Goal: Complete application form: Complete application form

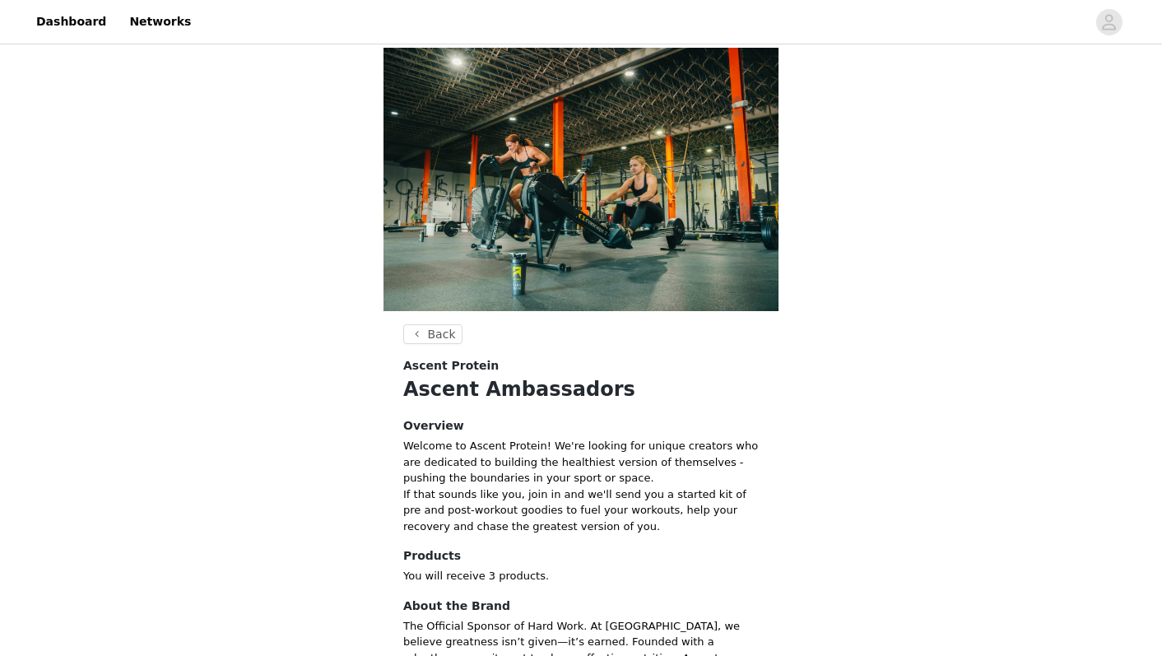
scroll to position [36, 0]
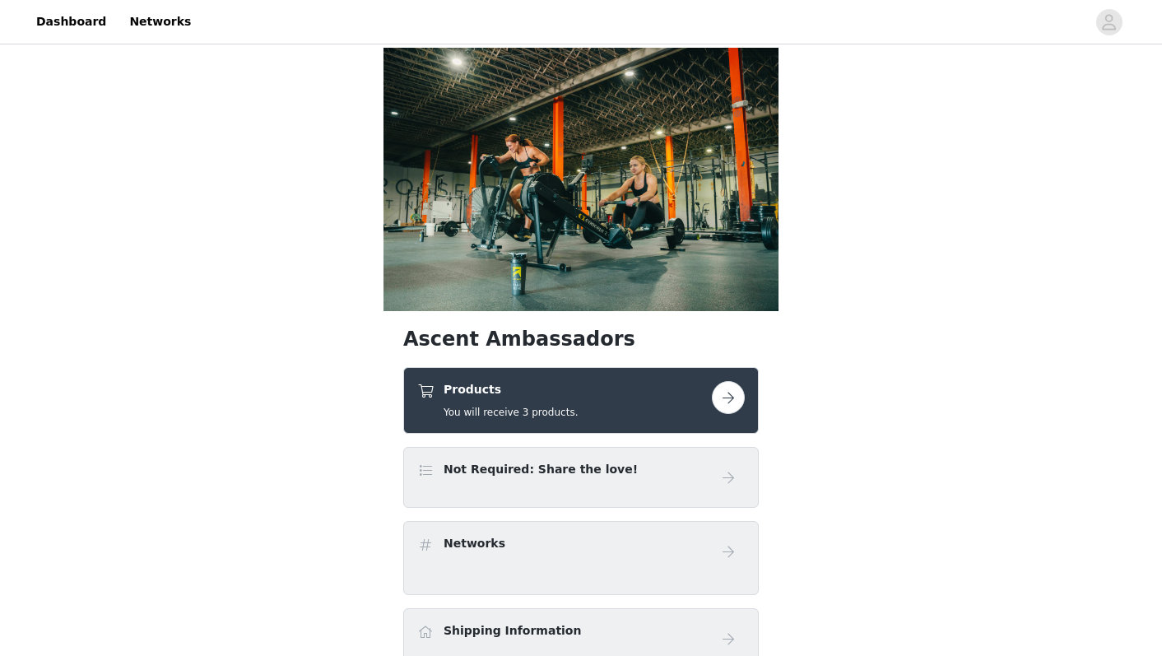
click at [717, 381] on button "button" at bounding box center [728, 397] width 33 height 33
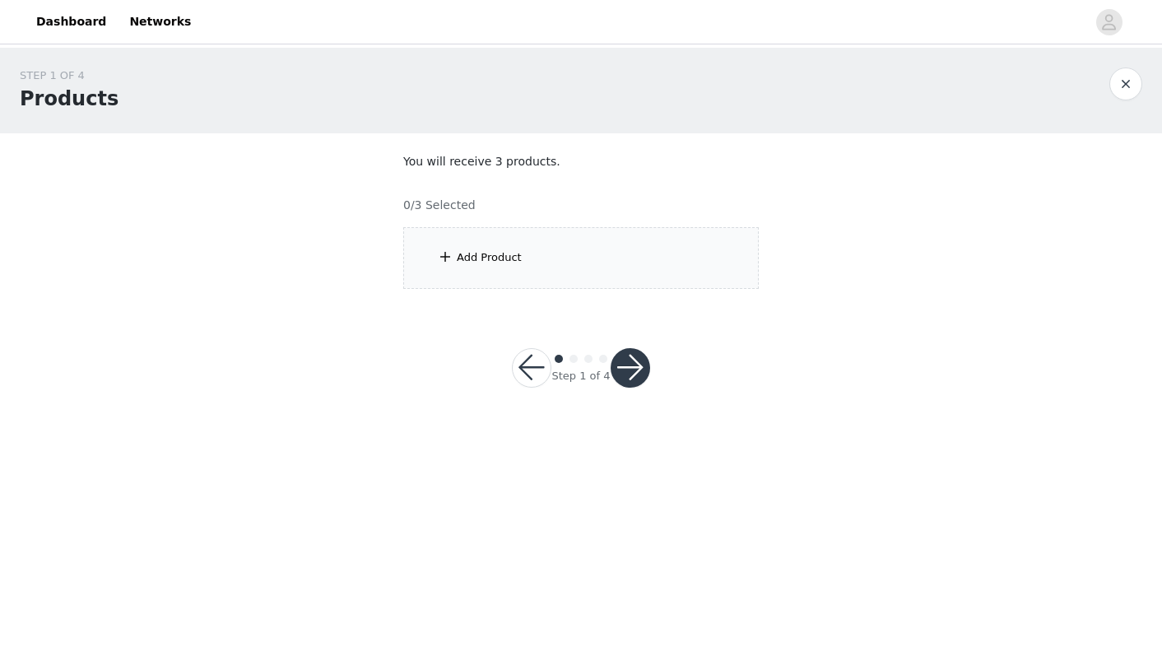
click at [656, 277] on div "Add Product" at bounding box center [580, 258] width 355 height 62
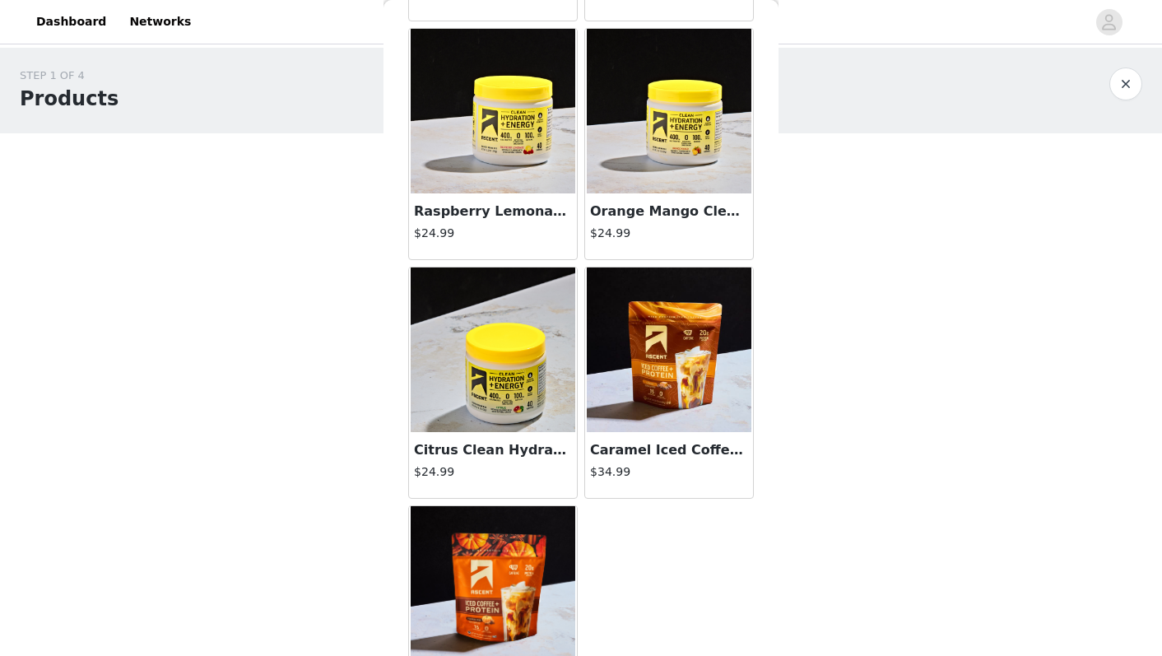
scroll to position [1571, 0]
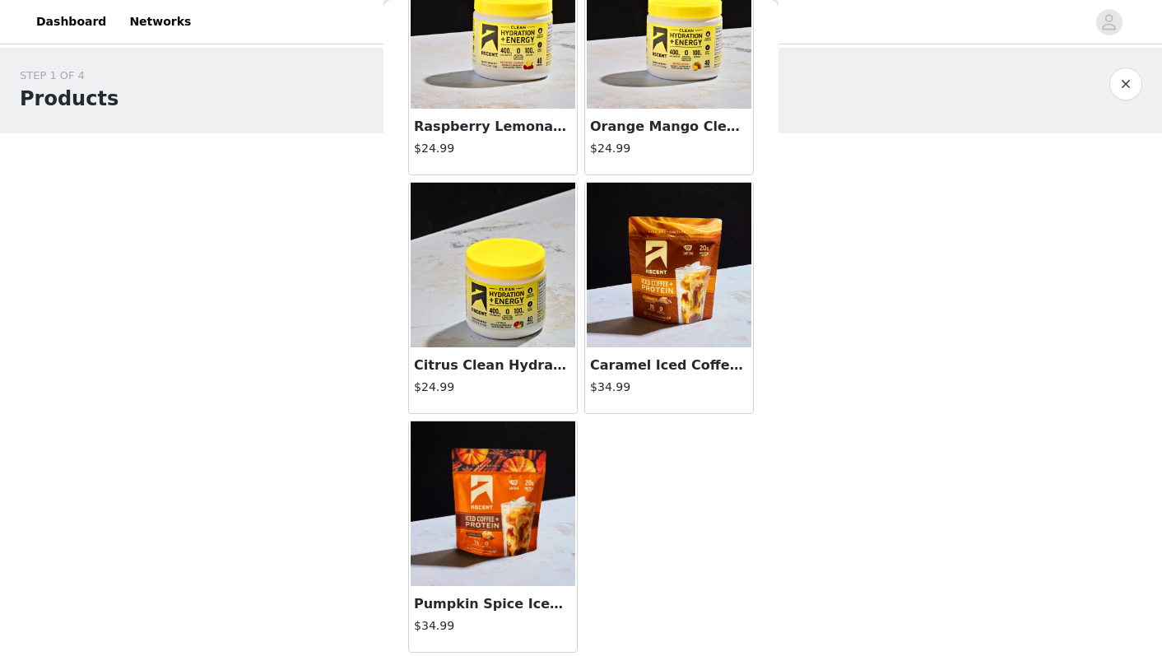
click at [495, 485] on img at bounding box center [493, 503] width 165 height 165
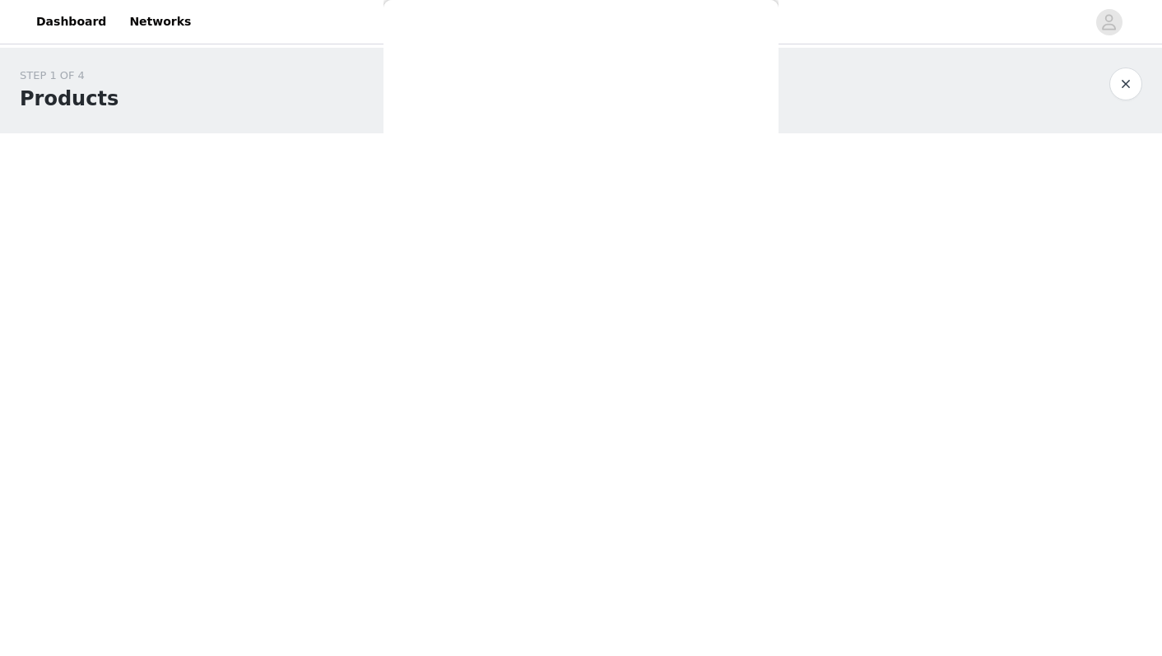
scroll to position [224, 0]
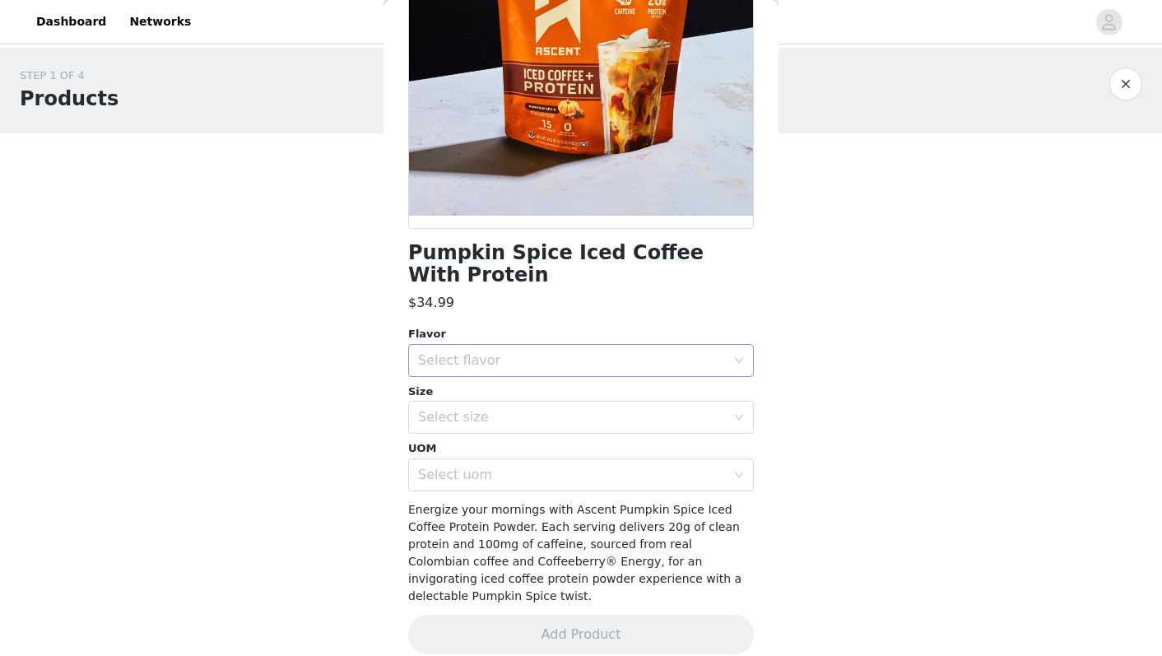
click at [543, 357] on div "Select flavor" at bounding box center [572, 360] width 308 height 16
click at [531, 388] on li "Pumpkin Spice" at bounding box center [581, 396] width 346 height 26
click at [519, 410] on div "Select size" at bounding box center [572, 417] width 308 height 16
click at [513, 451] on li "15 Serving Bag" at bounding box center [581, 453] width 346 height 26
click at [464, 494] on div "Pumpkin Spice Iced Coffee With Protein $34.99 Flavor Select flavor Pumpkin Spic…" at bounding box center [581, 265] width 346 height 815
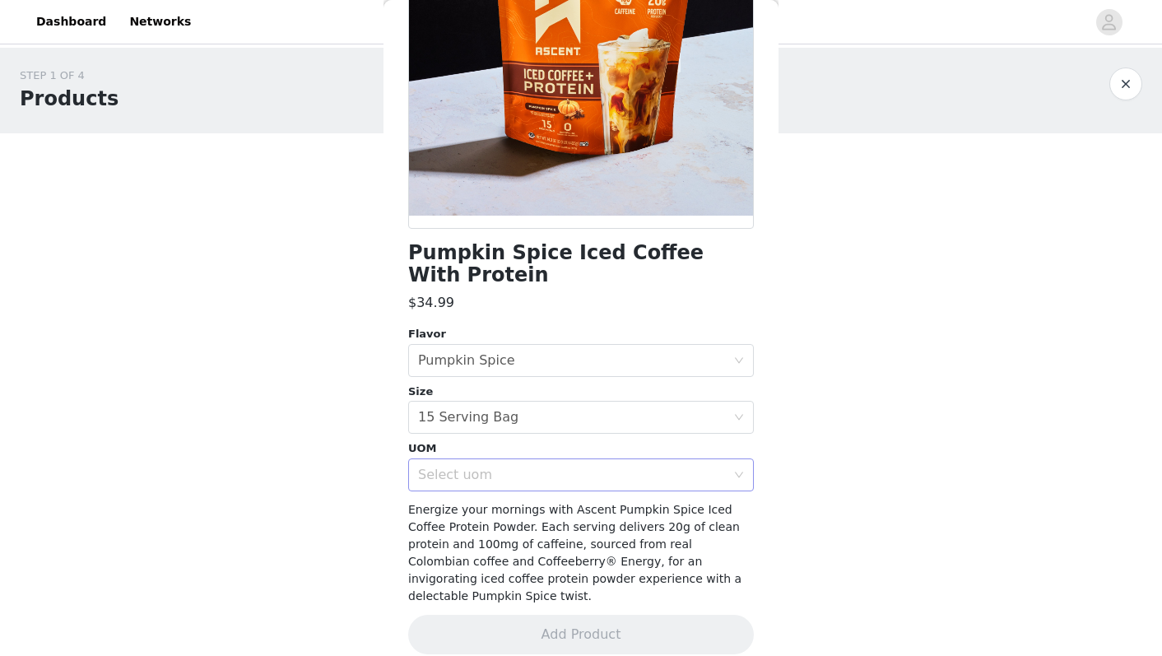
click at [471, 474] on div "Select uom" at bounding box center [572, 475] width 308 height 16
click at [466, 501] on li "EA" at bounding box center [581, 510] width 346 height 26
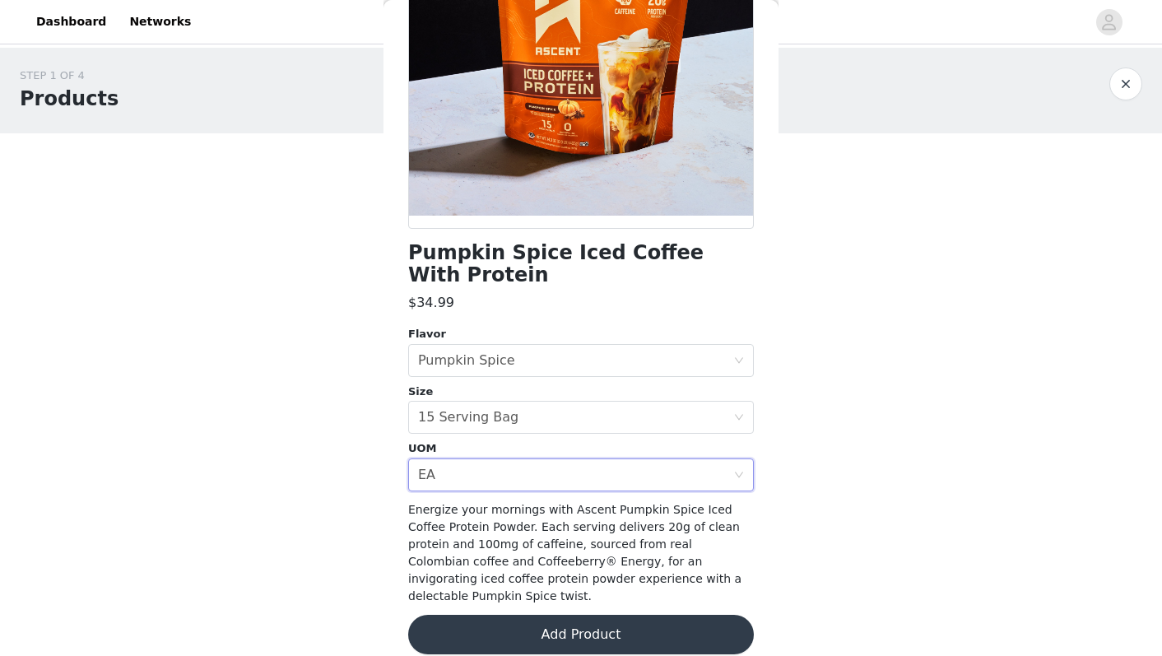
click at [490, 615] on button "Add Product" at bounding box center [581, 634] width 346 height 39
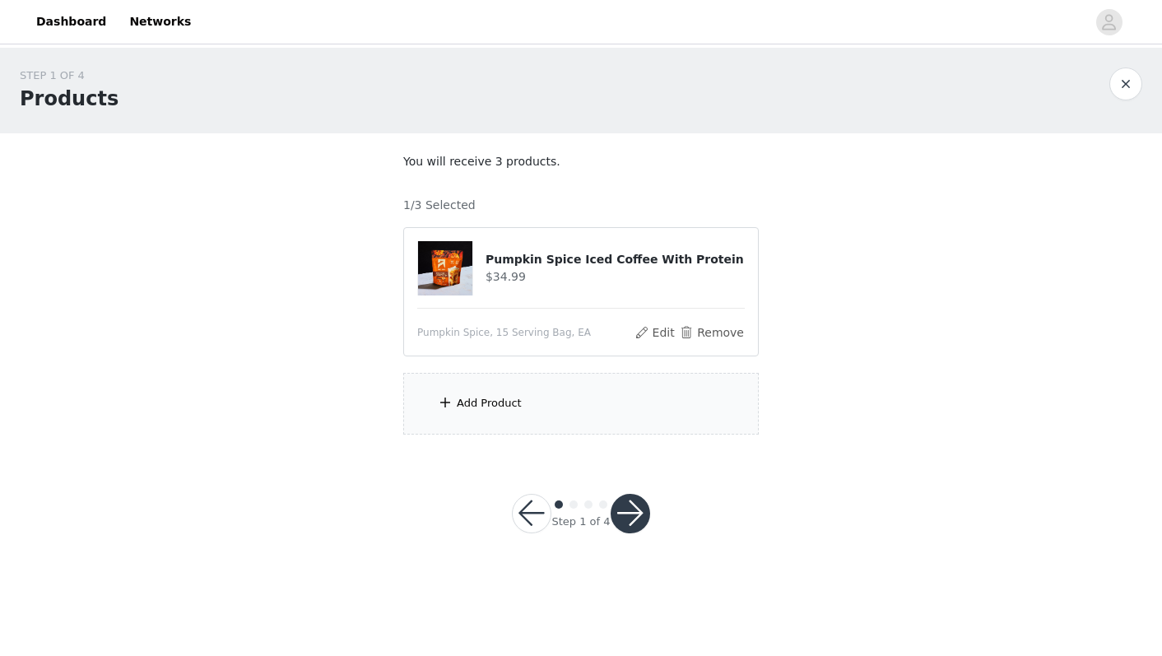
click at [465, 402] on div "Add Product" at bounding box center [489, 403] width 65 height 16
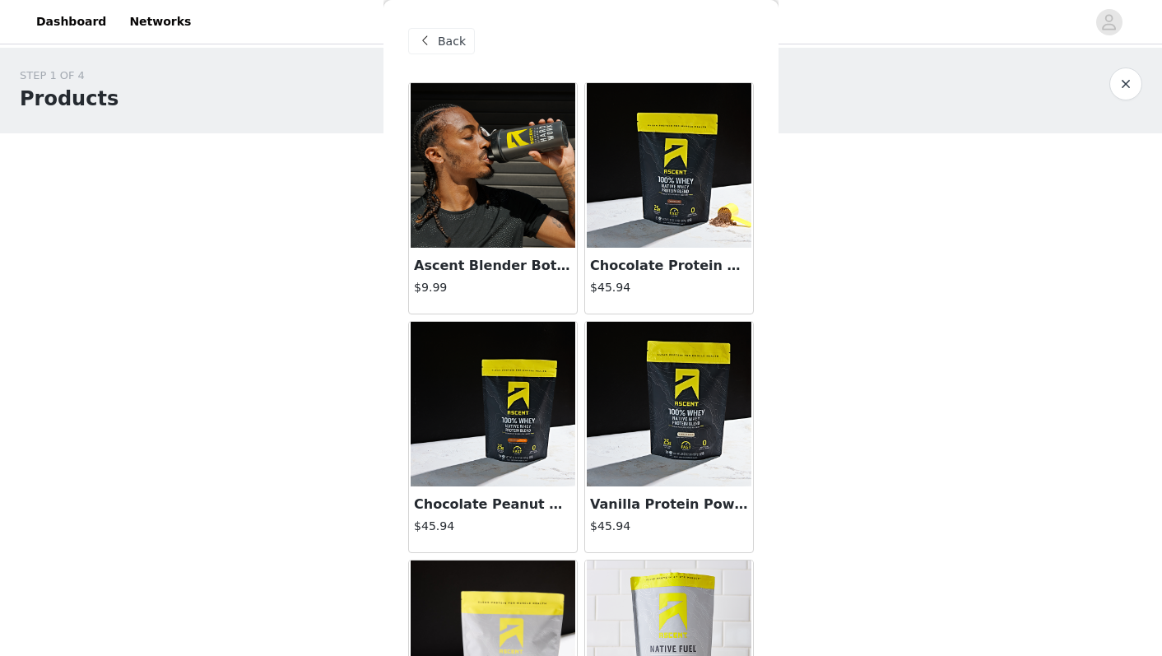
click at [649, 429] on img at bounding box center [669, 404] width 165 height 165
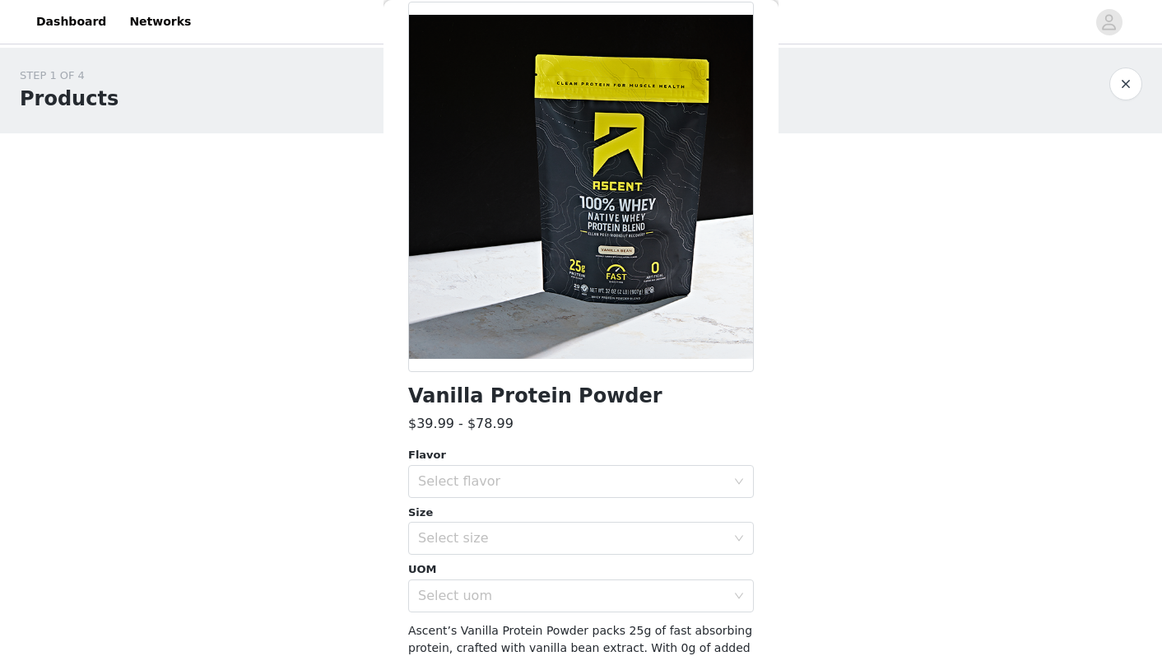
scroll to position [96, 0]
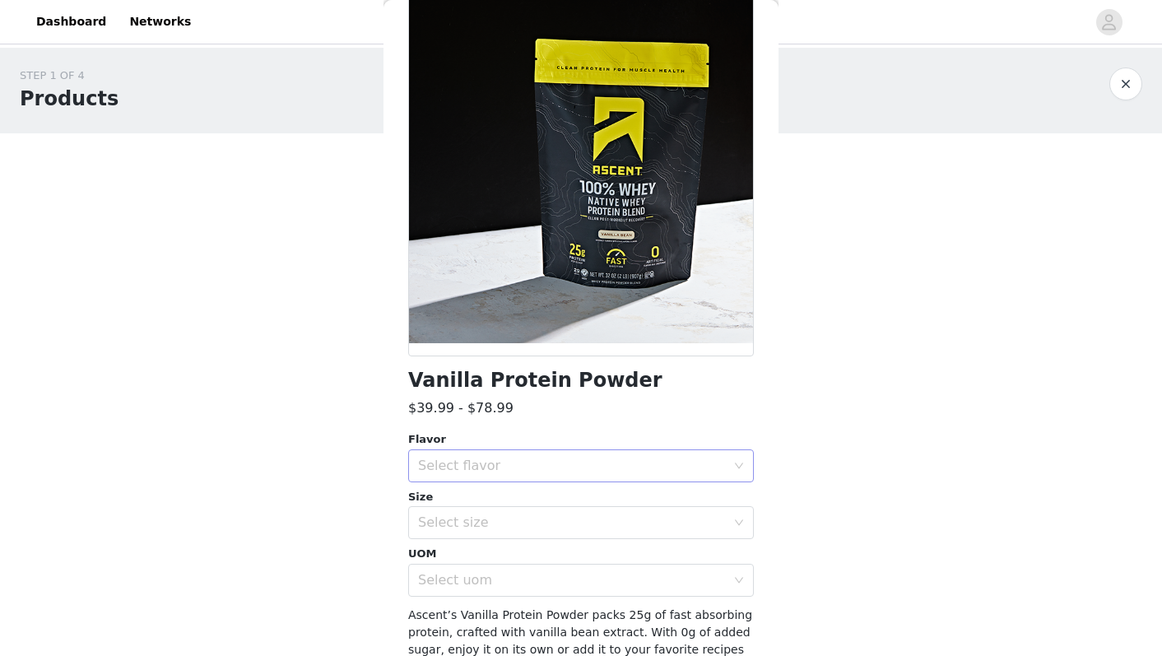
click at [507, 479] on div "Select flavor" at bounding box center [575, 465] width 315 height 31
click at [501, 495] on li "Vanilla Bean" at bounding box center [581, 502] width 346 height 26
click at [494, 515] on div "Select size" at bounding box center [572, 522] width 308 height 16
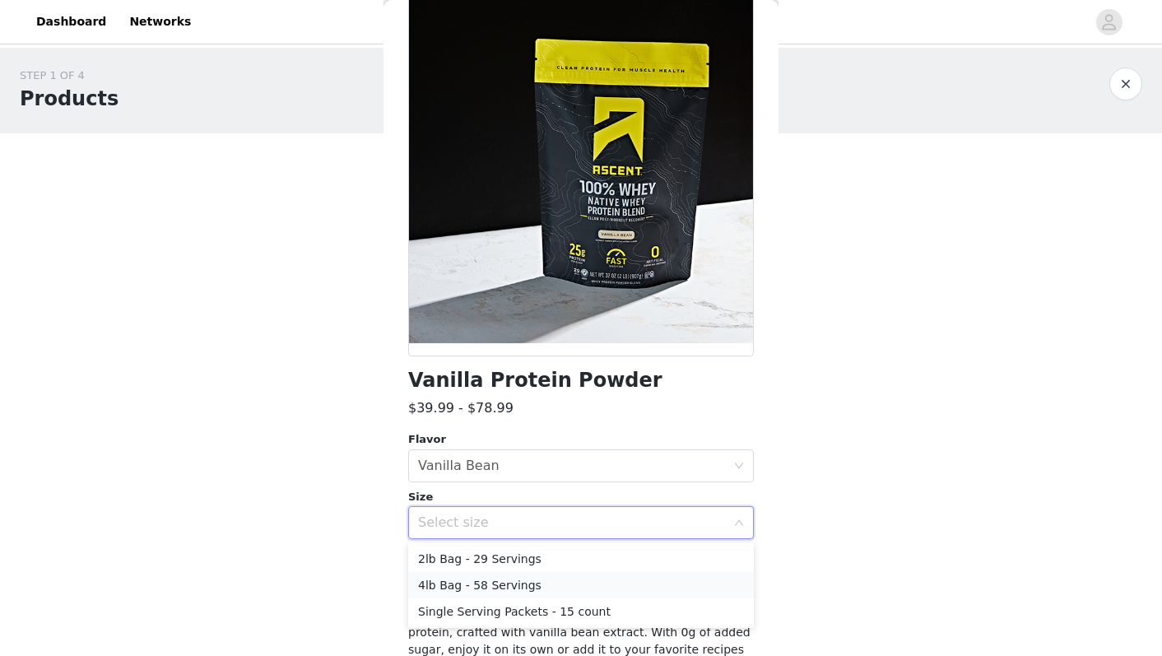
click at [491, 580] on li "4lb Bag - 58 Servings" at bounding box center [581, 585] width 346 height 26
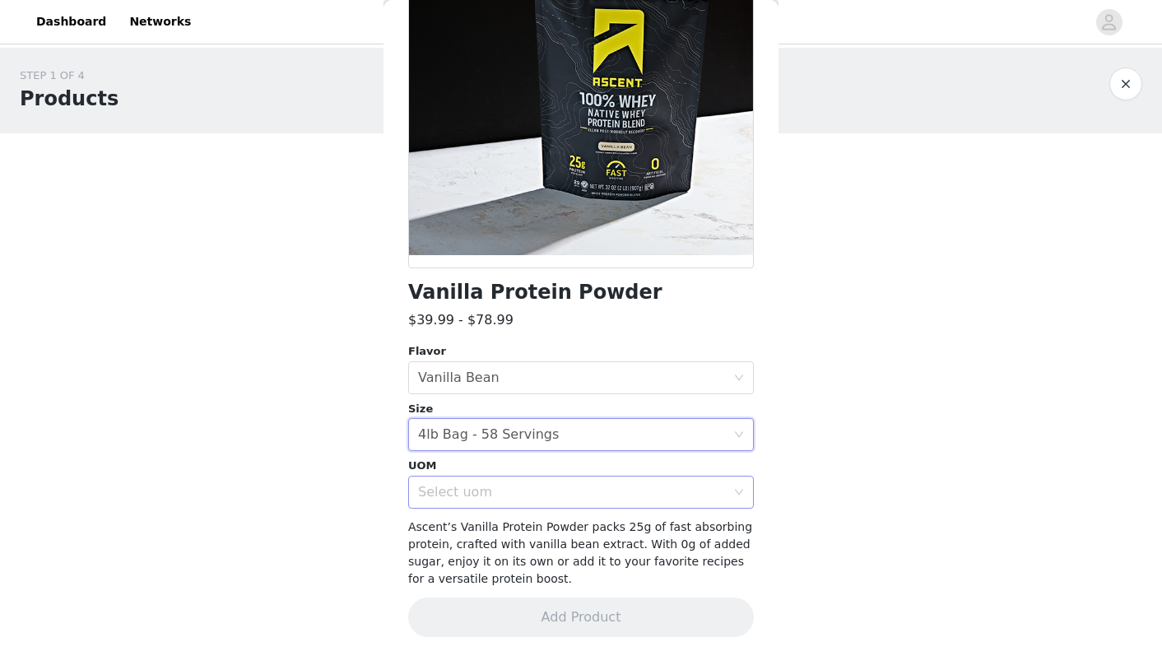
click at [490, 504] on div "Select uom" at bounding box center [575, 491] width 315 height 31
click at [485, 523] on li "EA" at bounding box center [581, 527] width 346 height 26
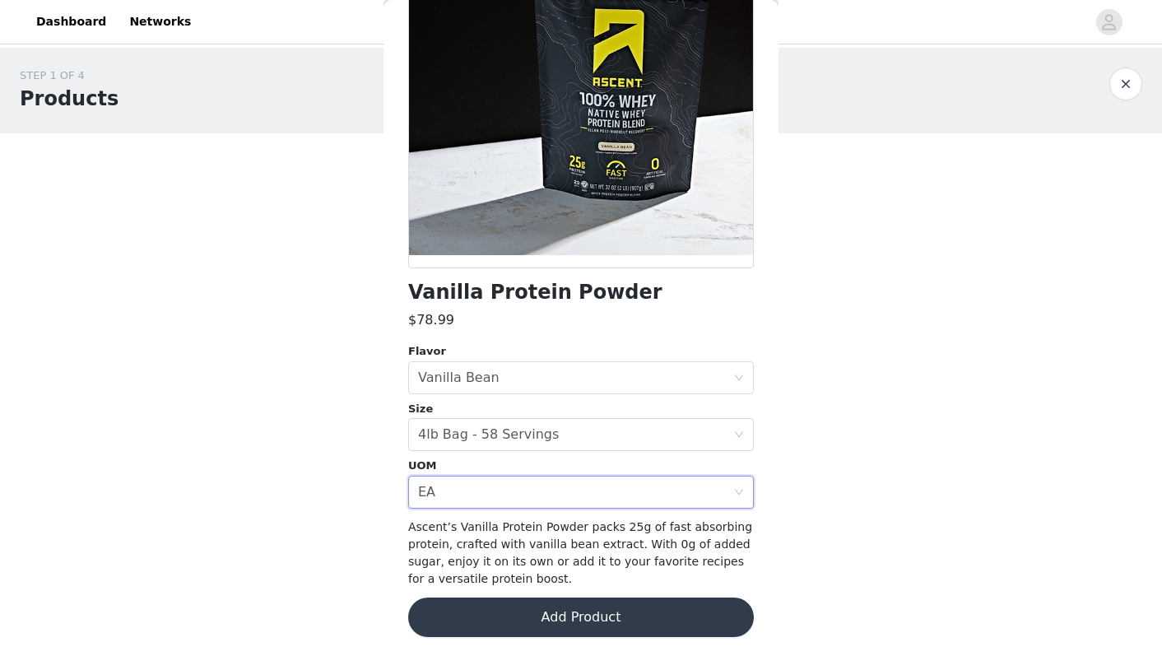
click at [485, 602] on button "Add Product" at bounding box center [581, 616] width 346 height 39
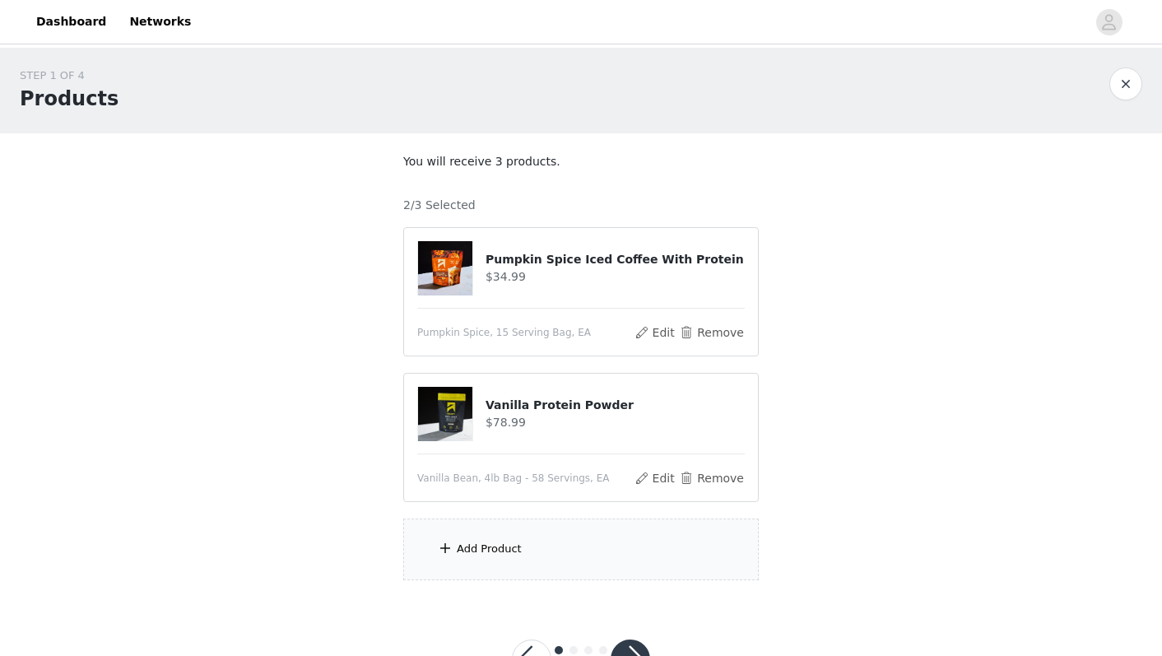
click at [463, 550] on div "Add Product" at bounding box center [489, 549] width 65 height 16
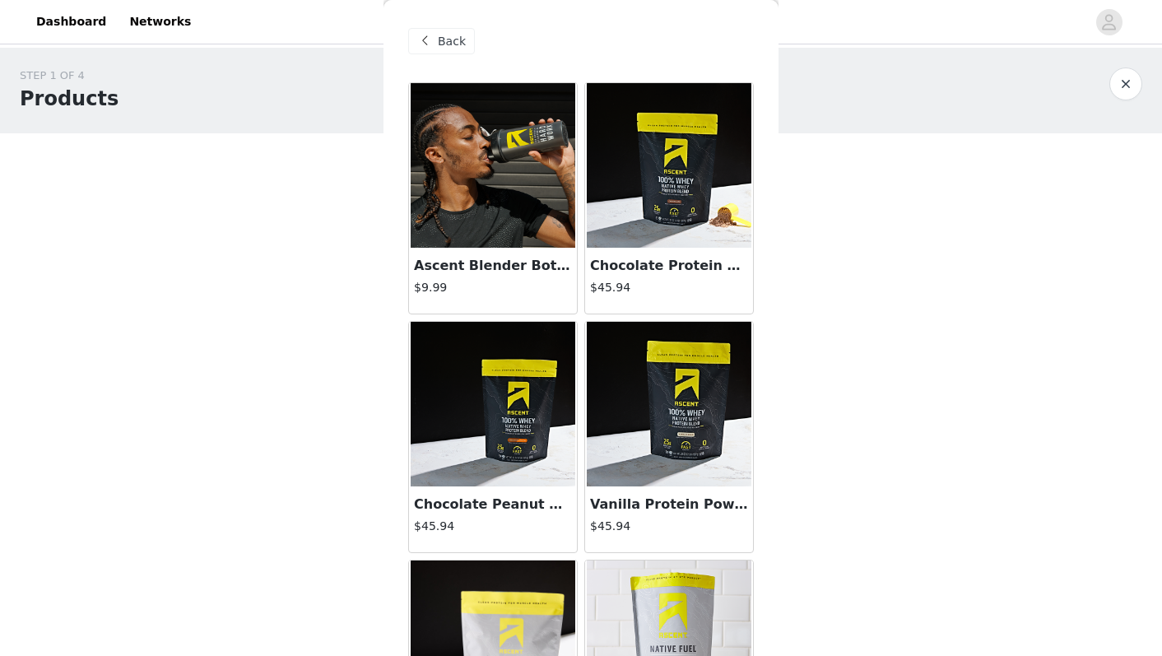
click at [638, 174] on img at bounding box center [669, 165] width 165 height 165
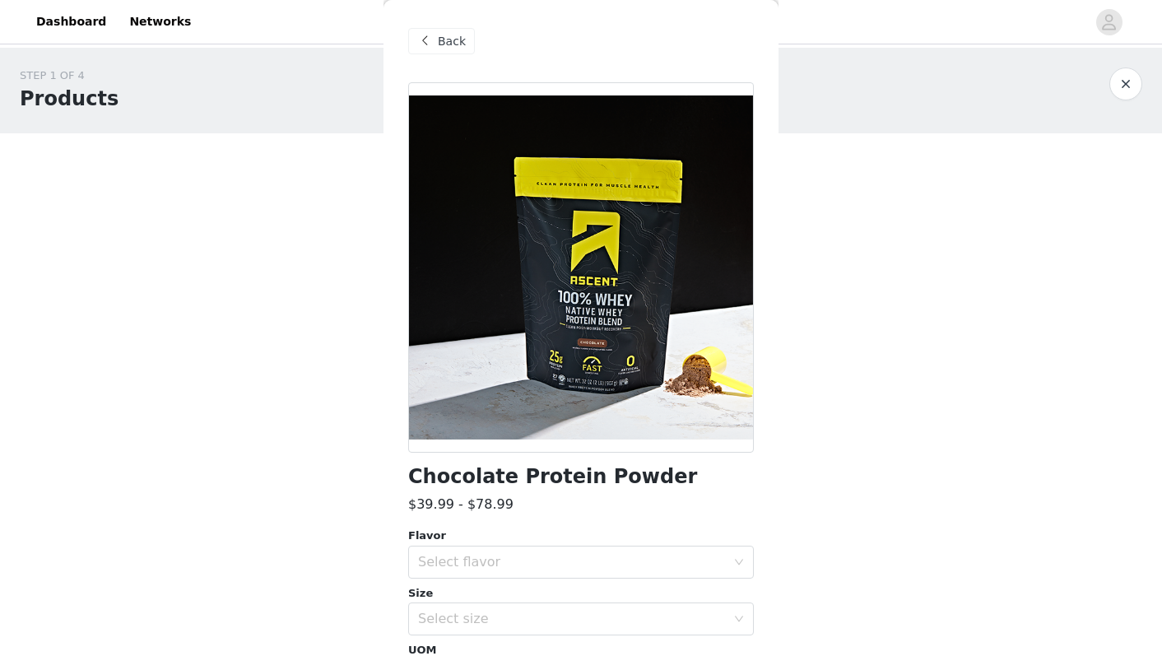
click at [427, 37] on span at bounding box center [425, 41] width 20 height 20
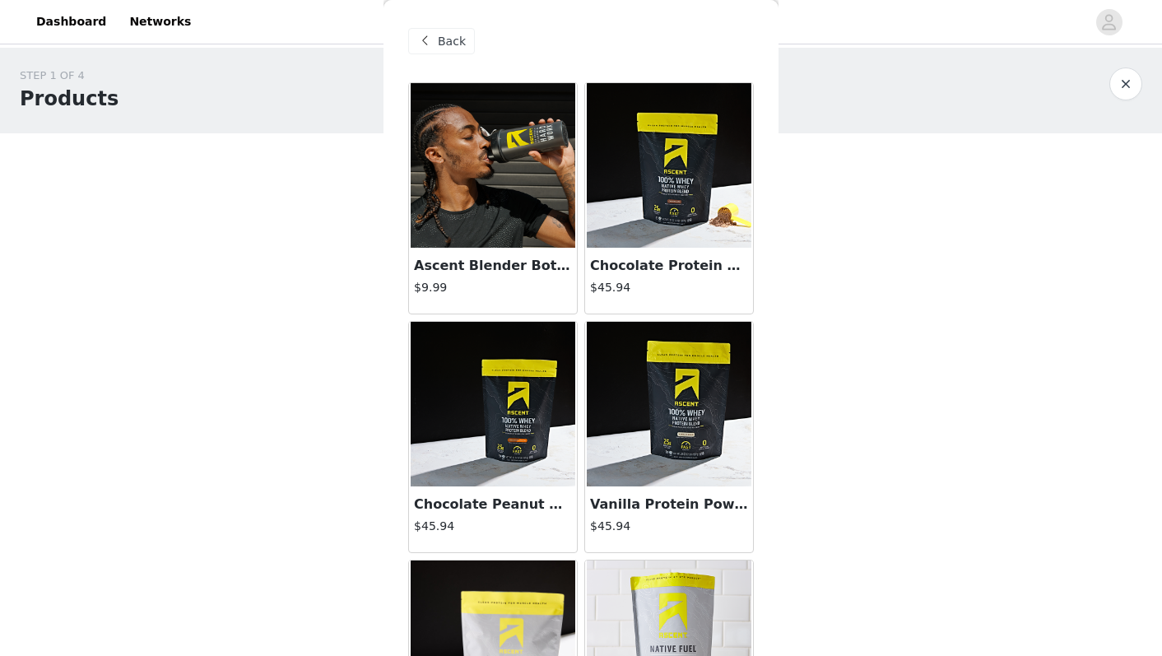
click at [648, 423] on img at bounding box center [669, 404] width 165 height 165
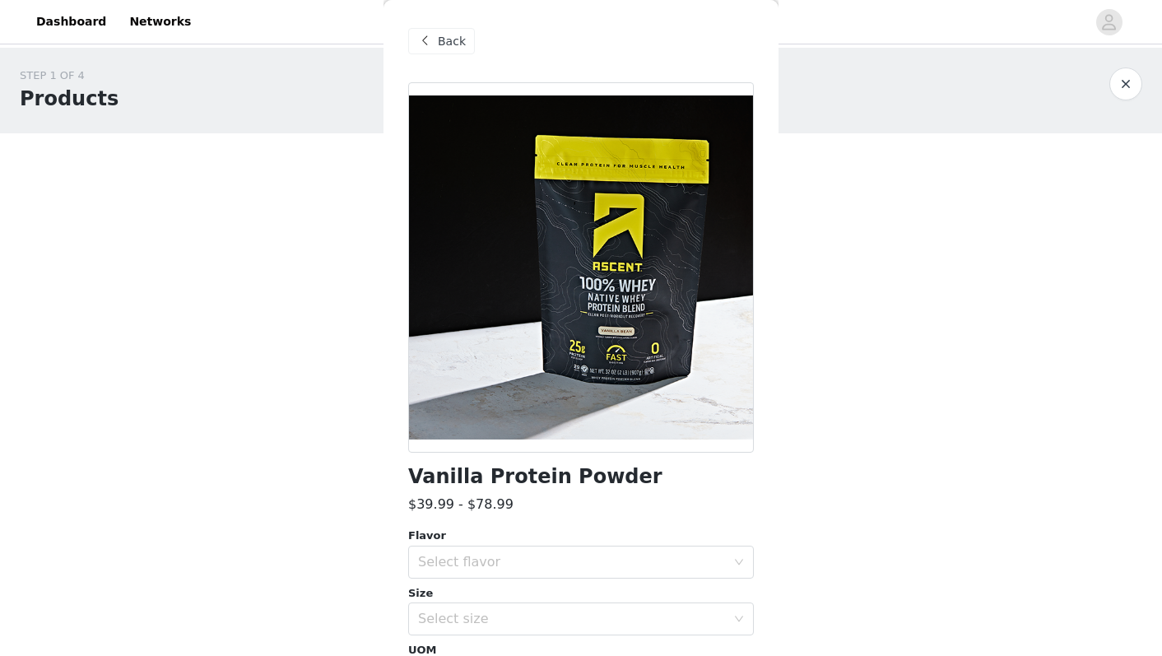
click at [499, 542] on div "Flavor" at bounding box center [581, 535] width 346 height 16
click at [486, 551] on div "Select flavor" at bounding box center [575, 561] width 315 height 31
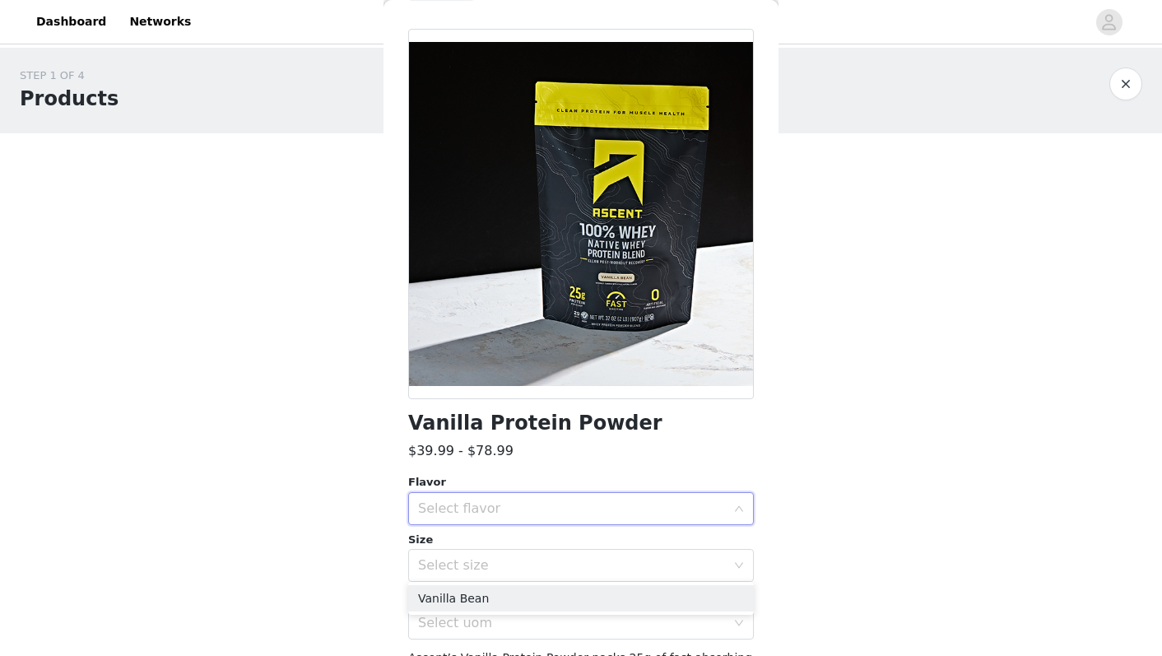
scroll to position [81, 0]
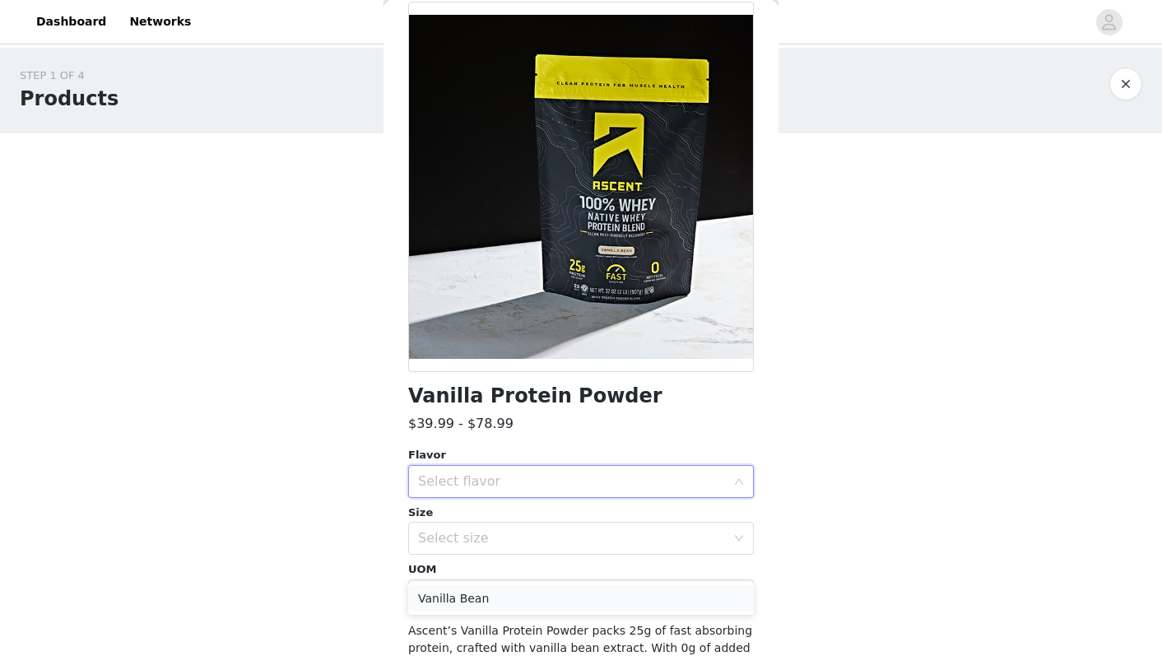
click at [471, 593] on li "Vanilla Bean" at bounding box center [581, 598] width 346 height 26
click at [475, 547] on div "Select size" at bounding box center [575, 537] width 315 height 31
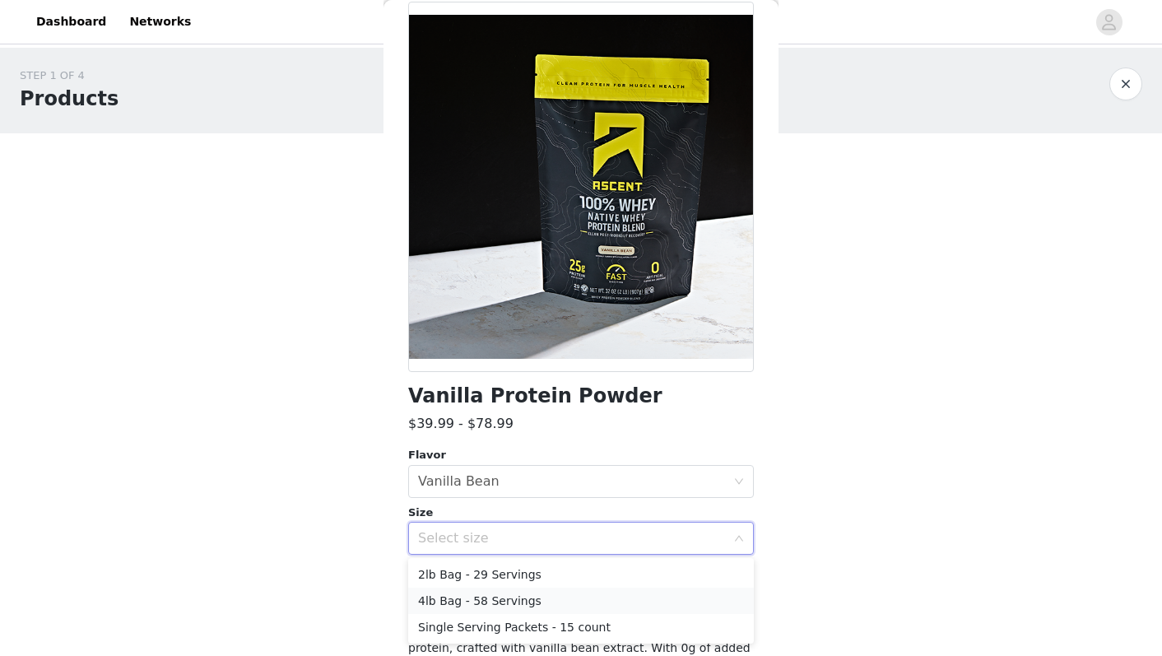
click at [474, 599] on li "4lb Bag - 58 Servings" at bounding box center [581, 600] width 346 height 26
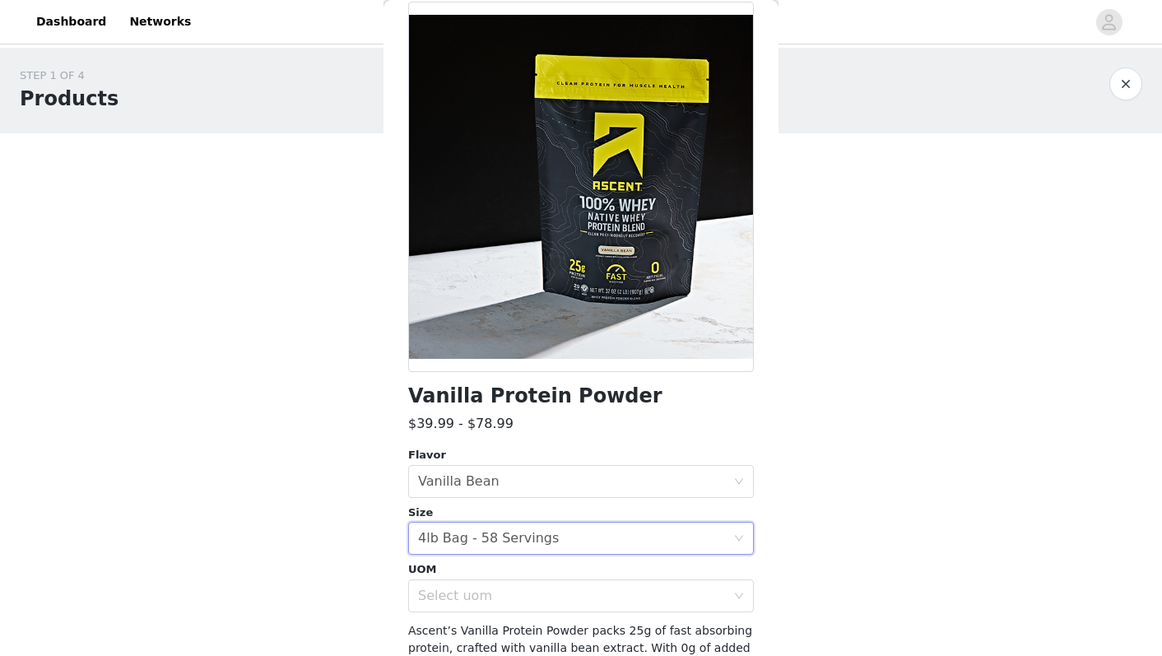
scroll to position [122, 0]
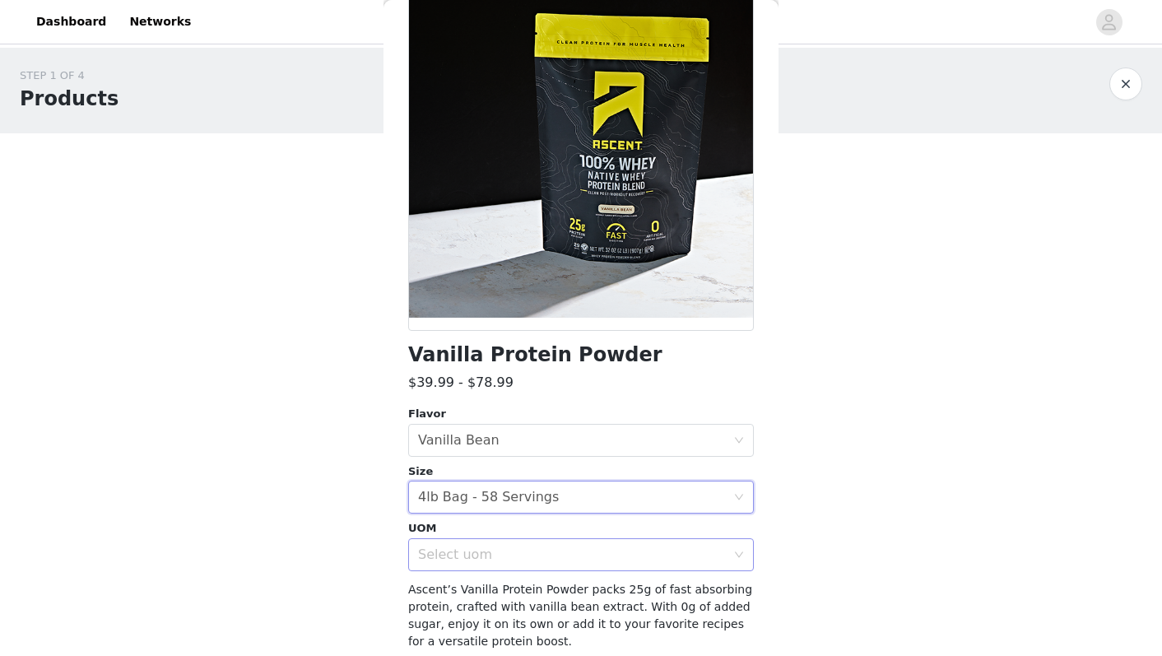
click at [474, 570] on div "Select uom" at bounding box center [581, 554] width 346 height 33
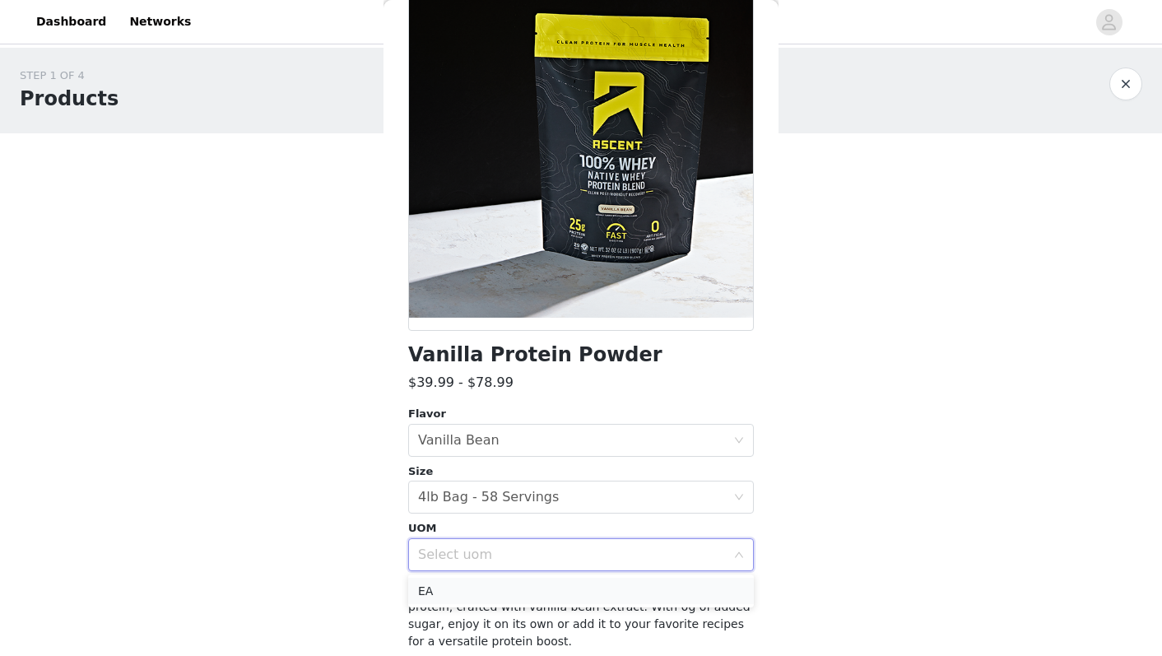
click at [469, 594] on li "EA" at bounding box center [581, 591] width 346 height 26
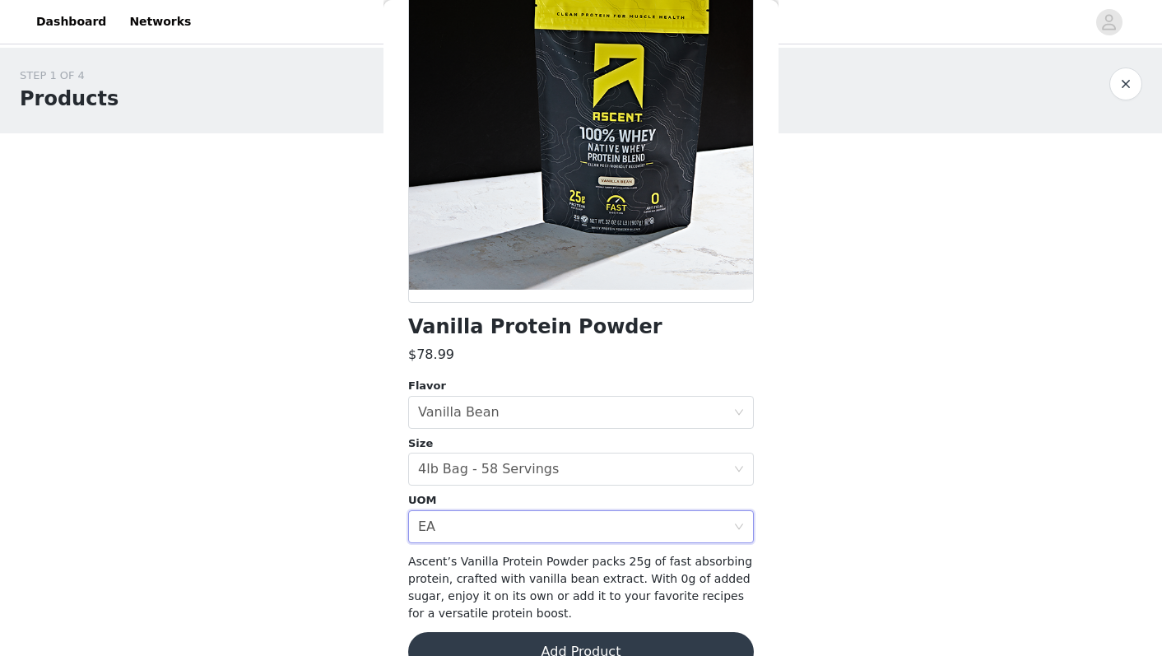
scroll to position [184, 0]
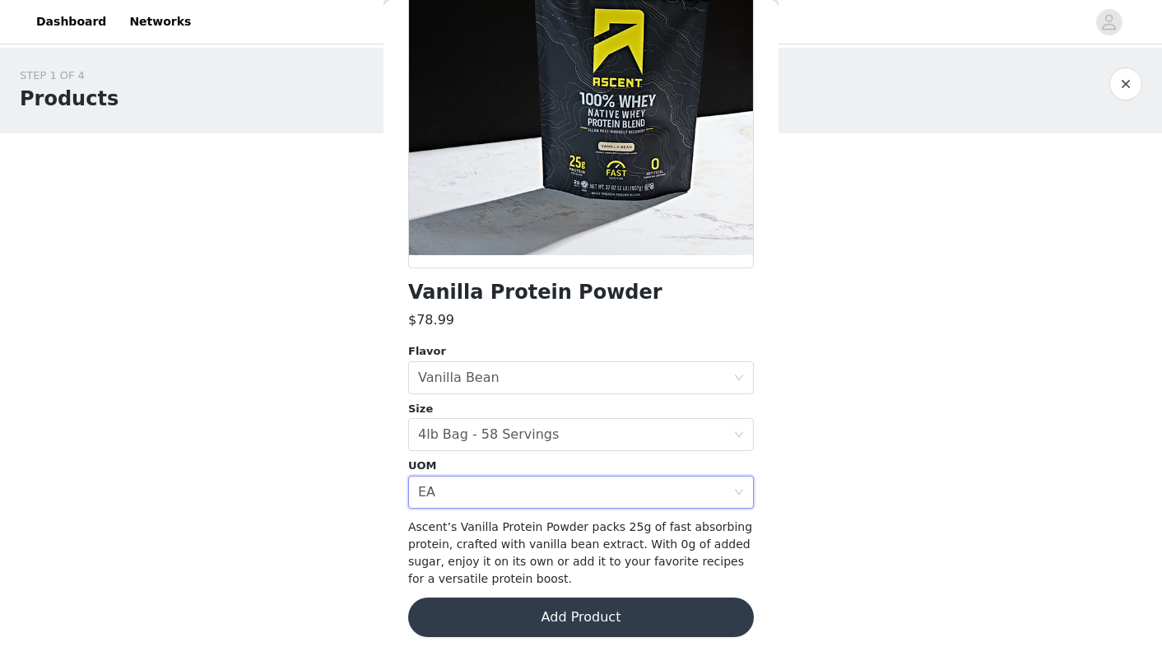
click at [483, 606] on button "Add Product" at bounding box center [581, 616] width 346 height 39
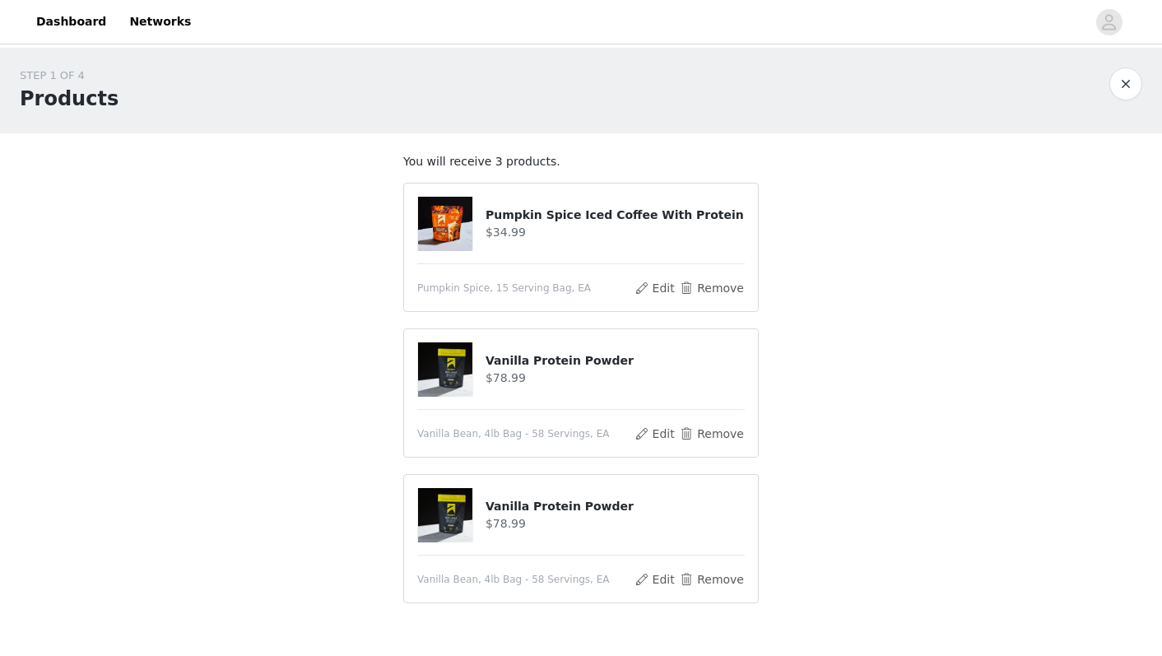
scroll to position [101, 0]
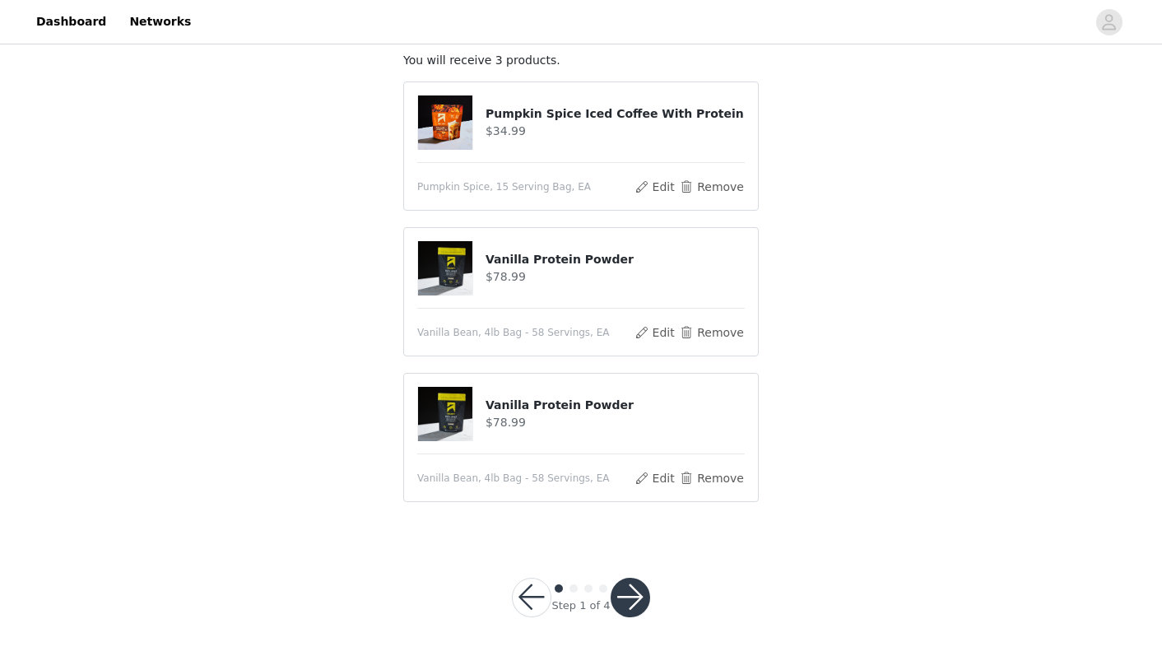
click at [641, 601] on button "button" at bounding box center [629, 597] width 39 height 39
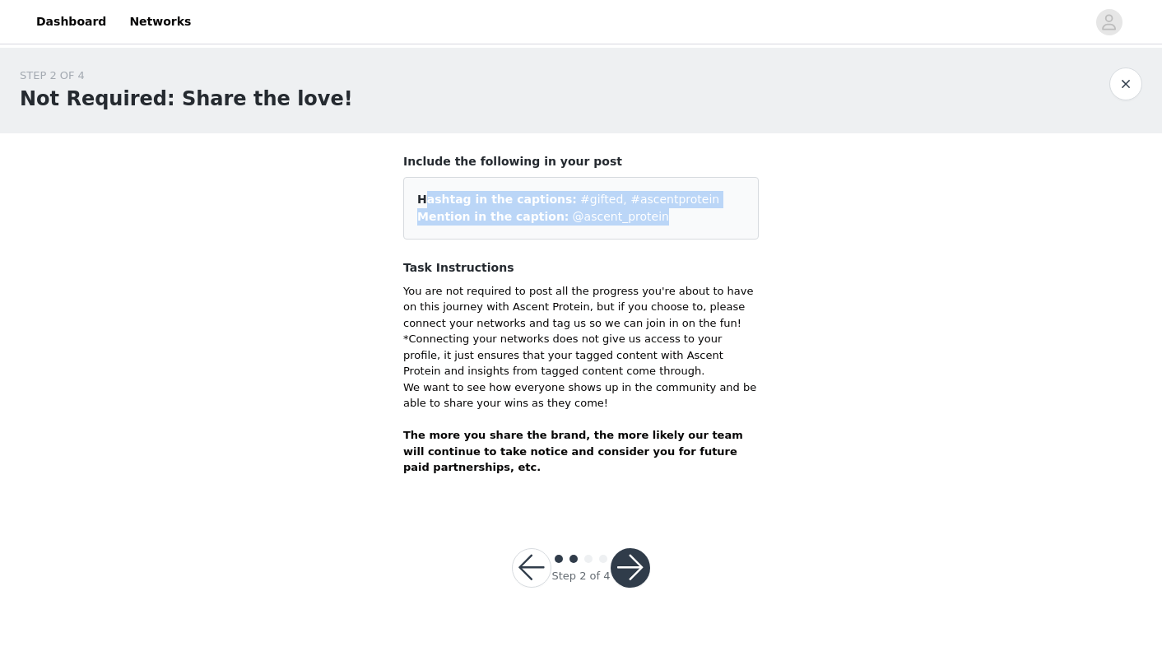
drag, startPoint x: 642, startPoint y: 220, endPoint x: 418, endPoint y: 172, distance: 228.8
click at [418, 172] on div "Include the following in your post Hashtag in the captions: #gifted, #ascentpro…" at bounding box center [580, 196] width 355 height 86
copy div "Hashtag in the captions: #gifted, #ascentprotein Mention in the caption: @ascen…"
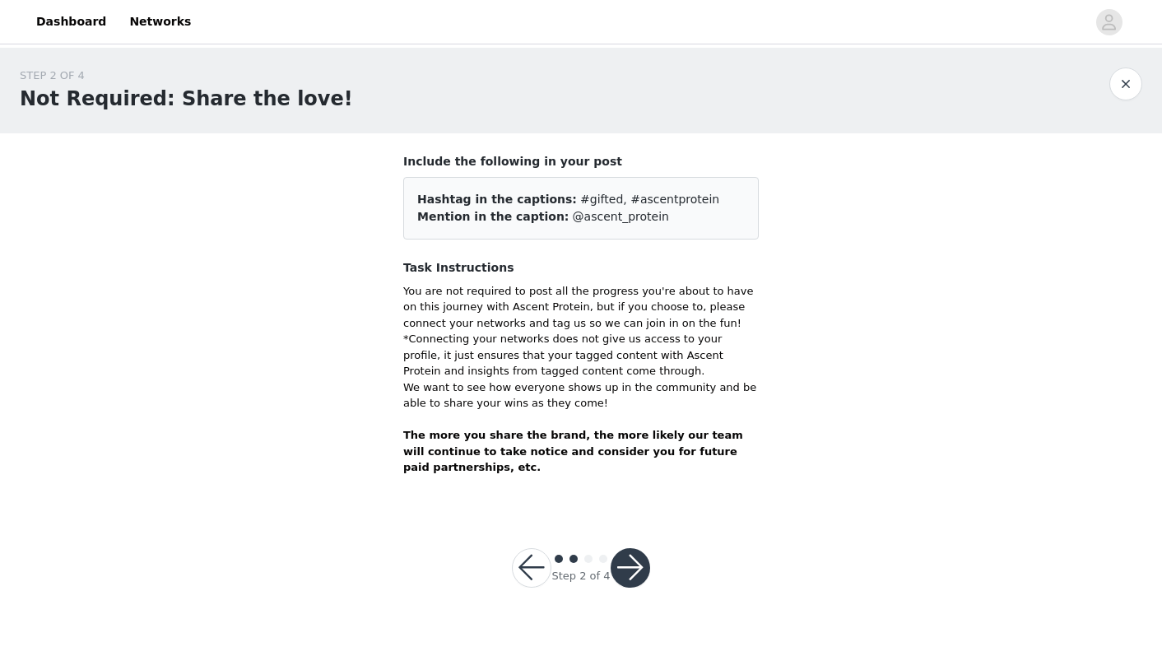
click at [647, 582] on div at bounding box center [629, 567] width 39 height 39
click at [639, 573] on button "button" at bounding box center [629, 567] width 39 height 39
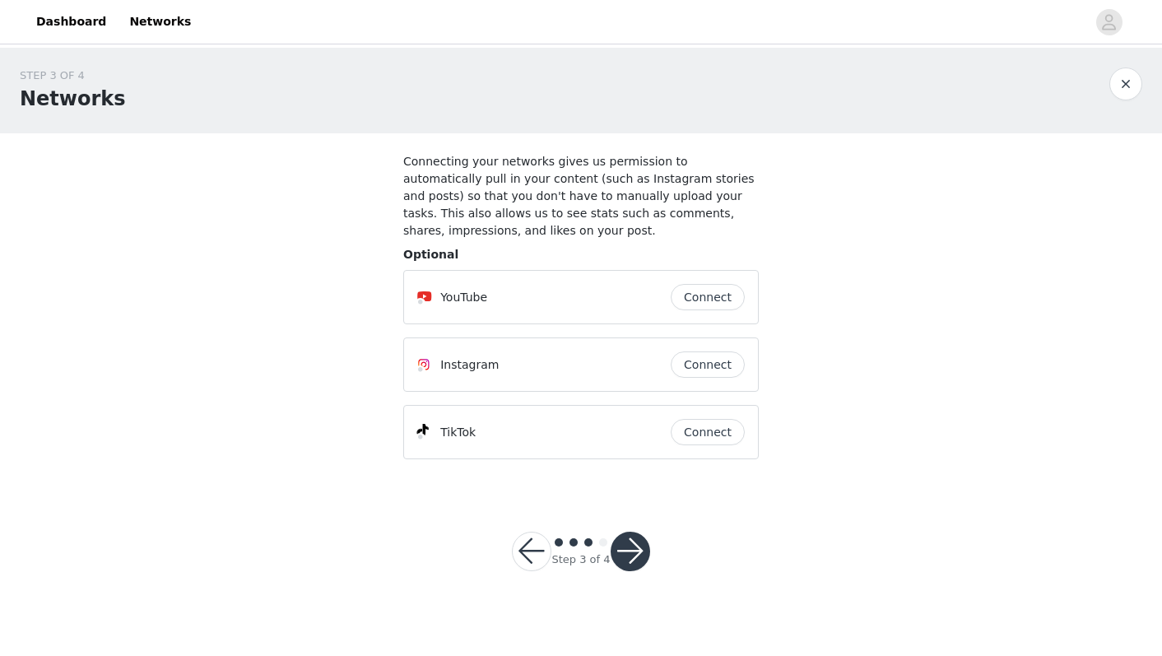
click at [707, 355] on button "Connect" at bounding box center [708, 364] width 74 height 26
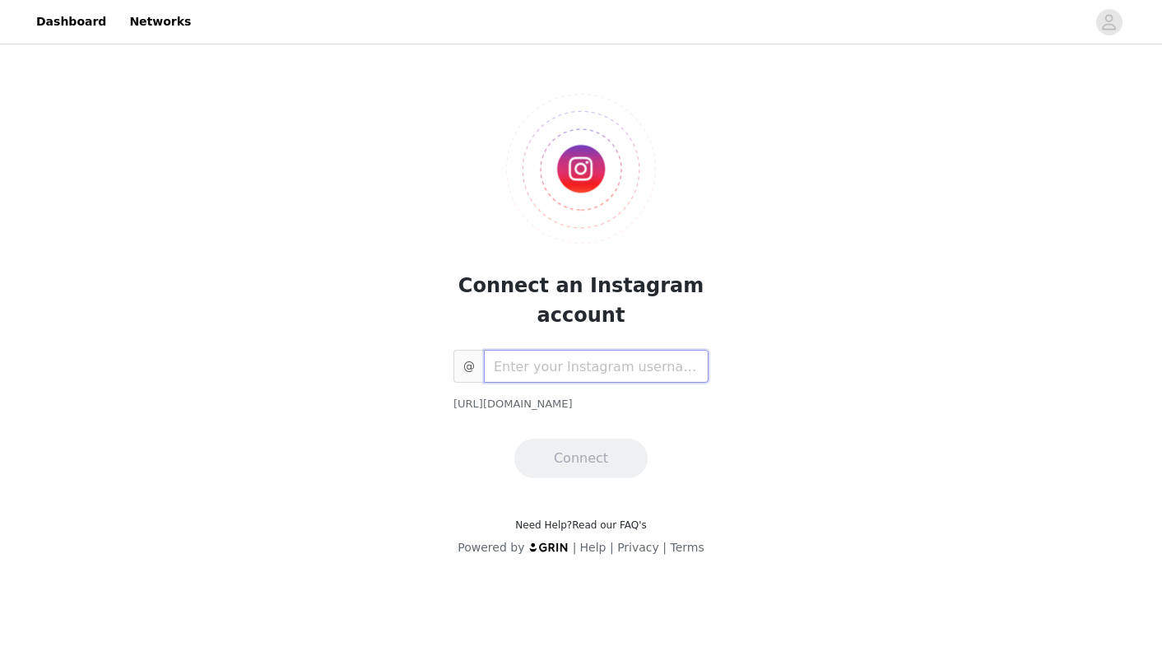
click at [589, 373] on input "text" at bounding box center [596, 366] width 225 height 33
type input "macylynn"
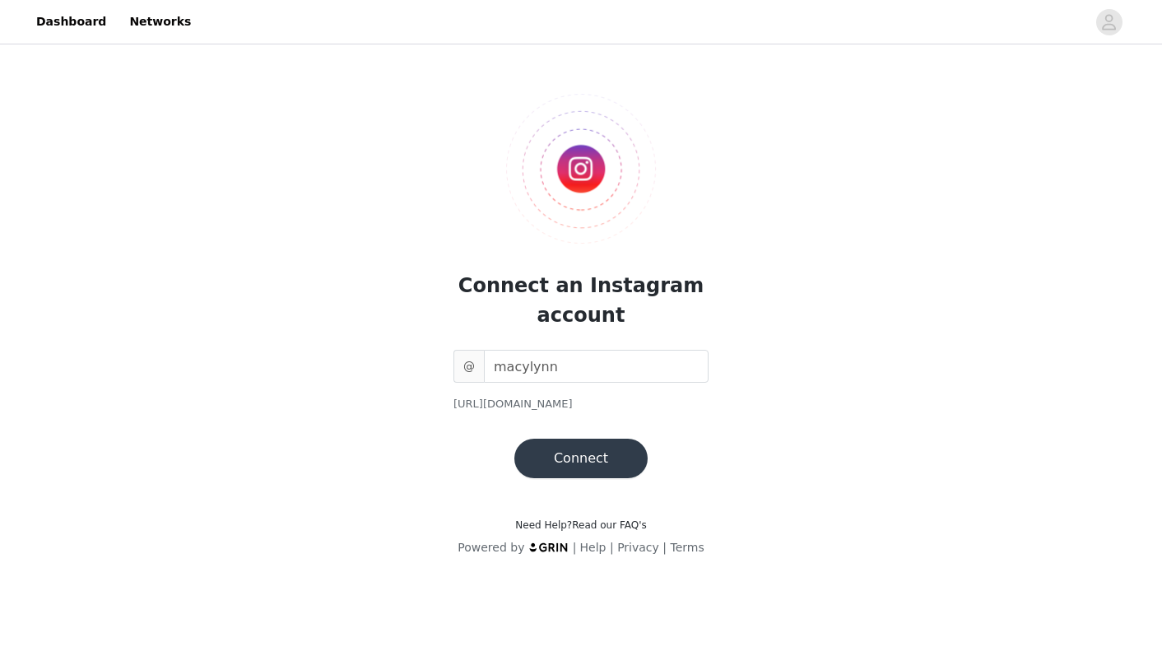
click at [559, 455] on button "Connect" at bounding box center [580, 458] width 133 height 39
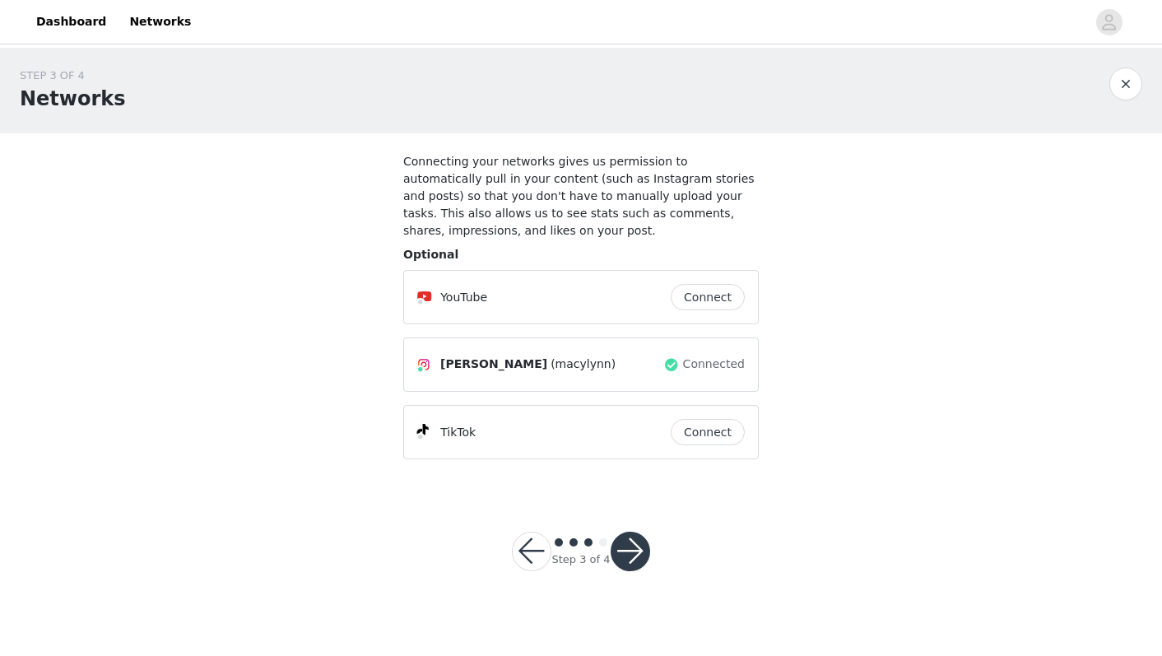
click at [635, 548] on button "button" at bounding box center [629, 551] width 39 height 39
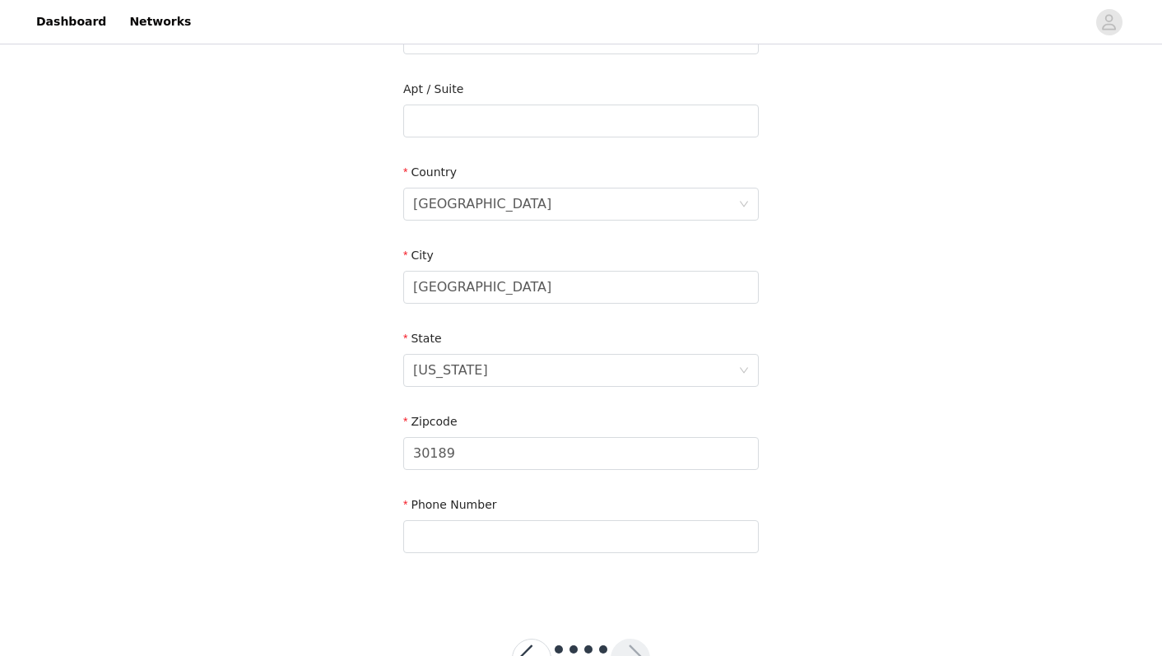
scroll to position [466, 0]
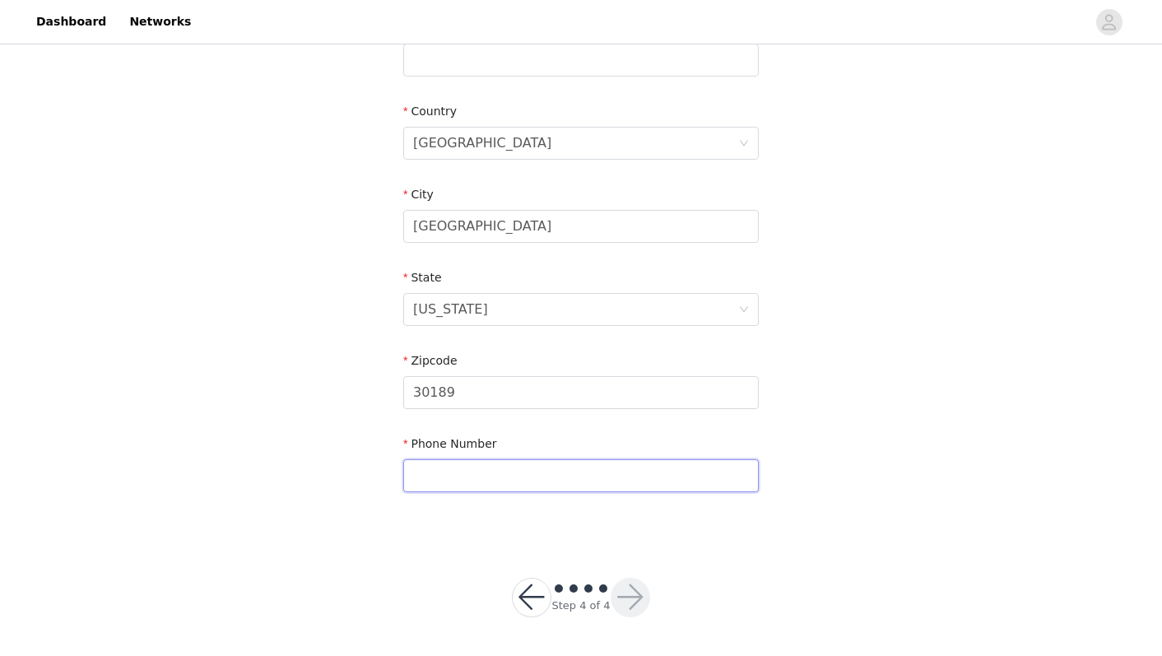
click at [550, 476] on input "text" at bounding box center [580, 475] width 355 height 33
type input "4703033506"
type input "113"
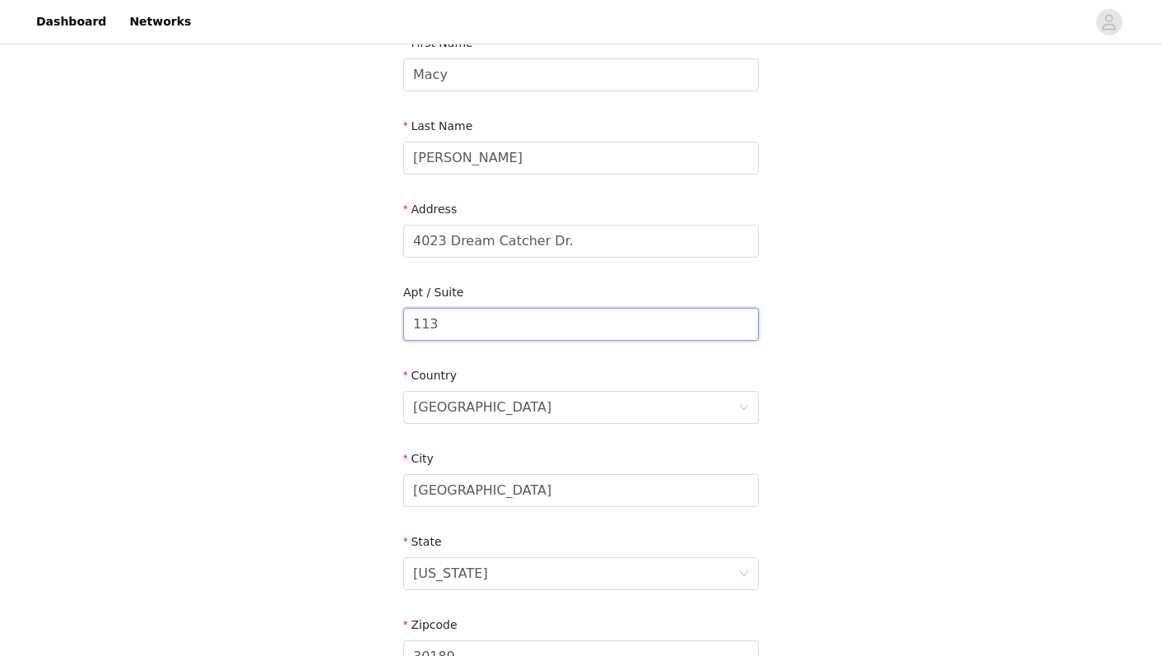
click at [433, 322] on input "113" at bounding box center [580, 324] width 355 height 33
click at [898, 490] on div "STEP 4 OF 4 Shipping Information Email macytarlton@gmail.com First Name Macy La…" at bounding box center [581, 324] width 1162 height 956
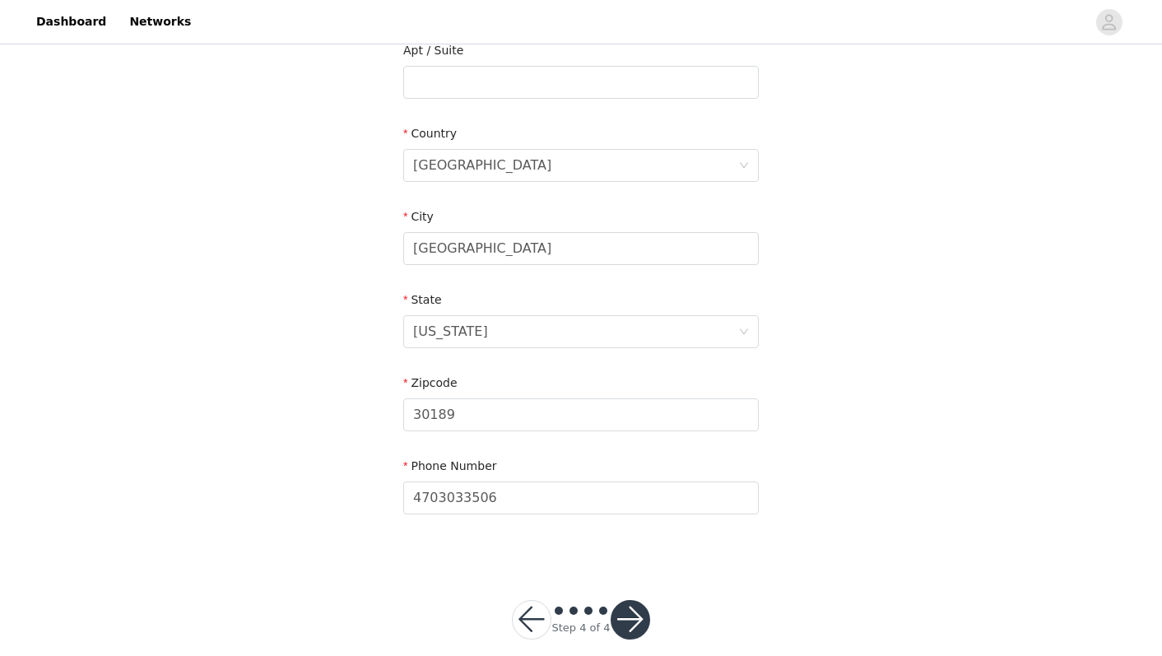
scroll to position [466, 0]
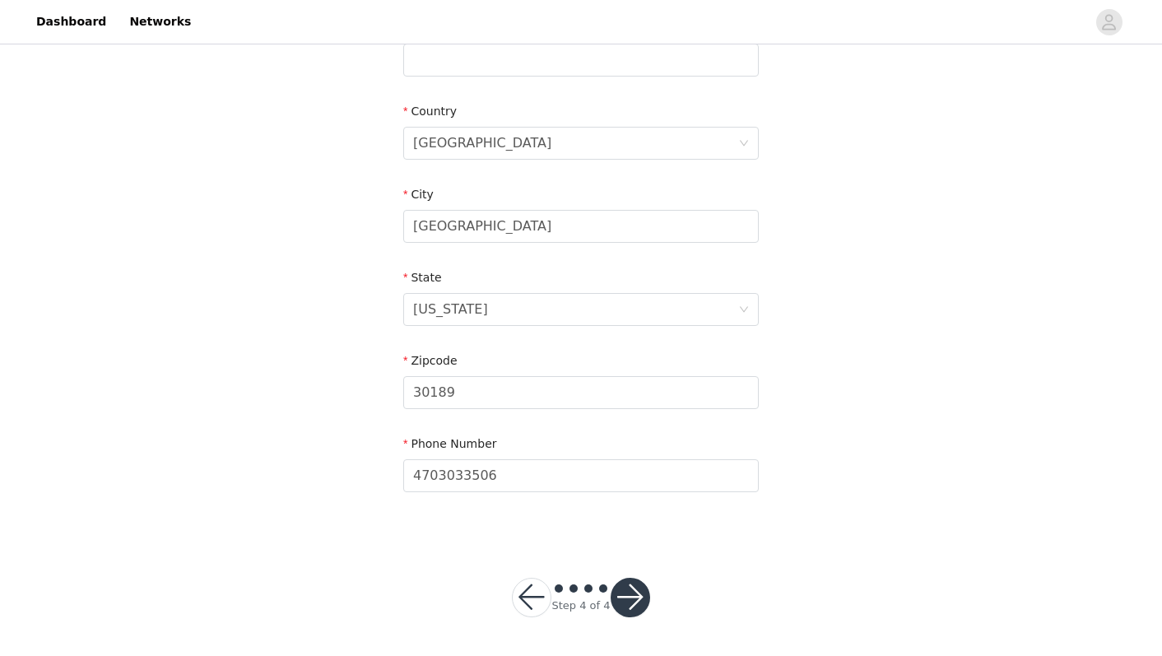
click at [629, 593] on button "button" at bounding box center [629, 597] width 39 height 39
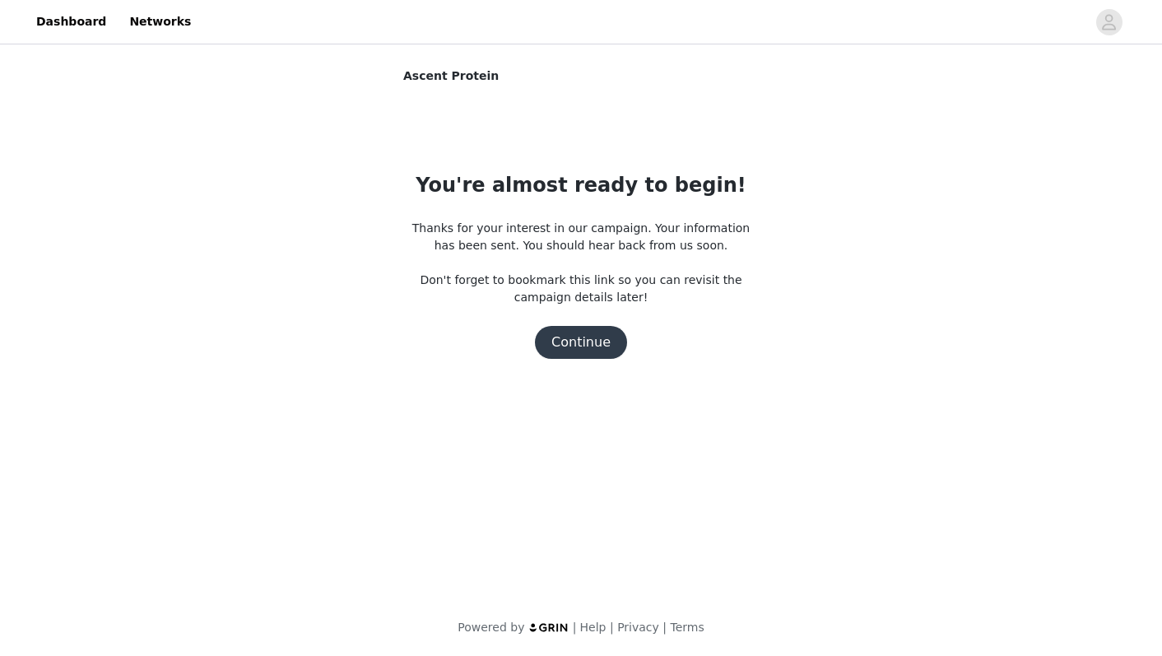
click at [578, 343] on button "Continue" at bounding box center [581, 342] width 92 height 33
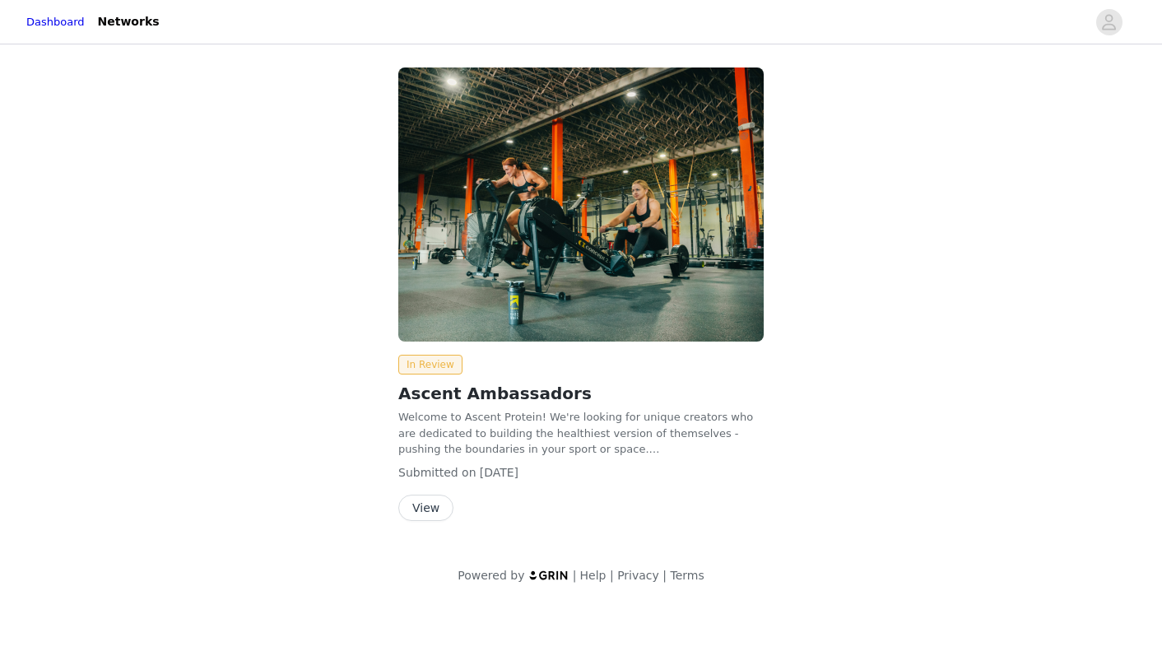
click at [437, 499] on button "View" at bounding box center [425, 507] width 55 height 26
